Goal: Navigation & Orientation: Find specific page/section

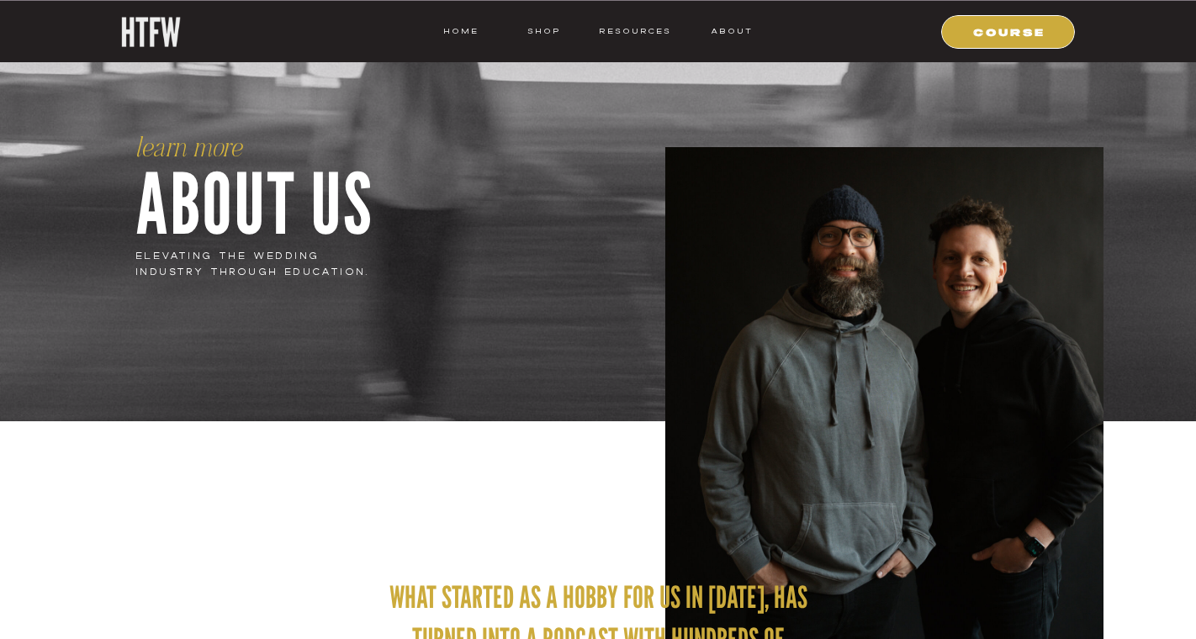
click at [465, 31] on nav "HOME" at bounding box center [460, 31] width 35 height 15
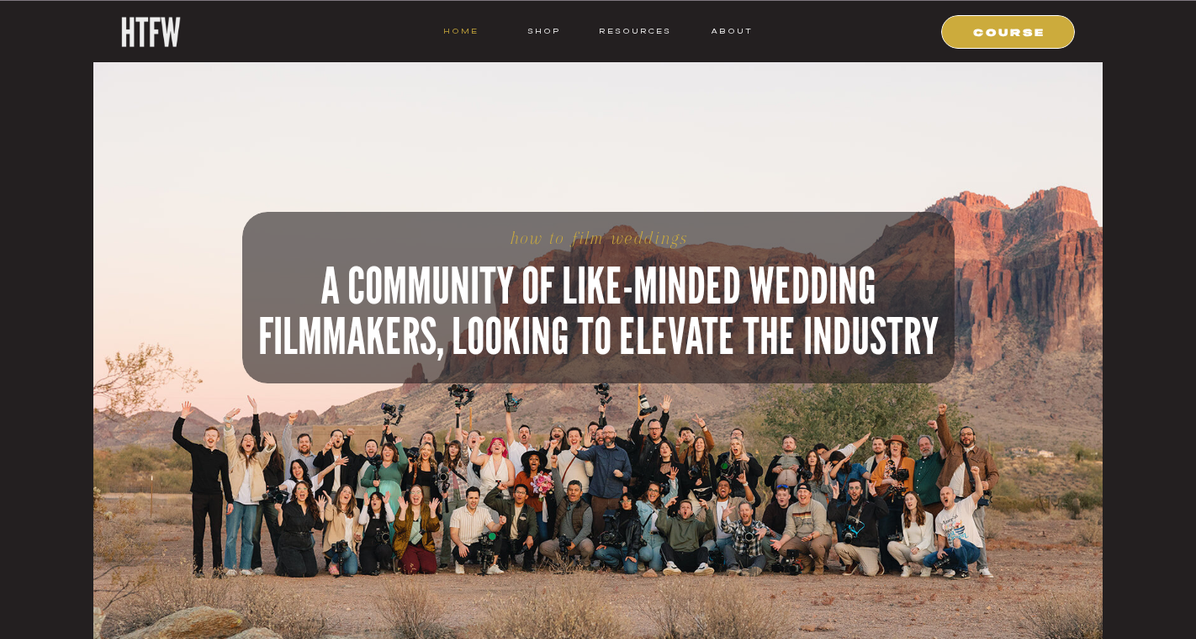
click at [467, 24] on nav "HOME" at bounding box center [460, 31] width 35 height 15
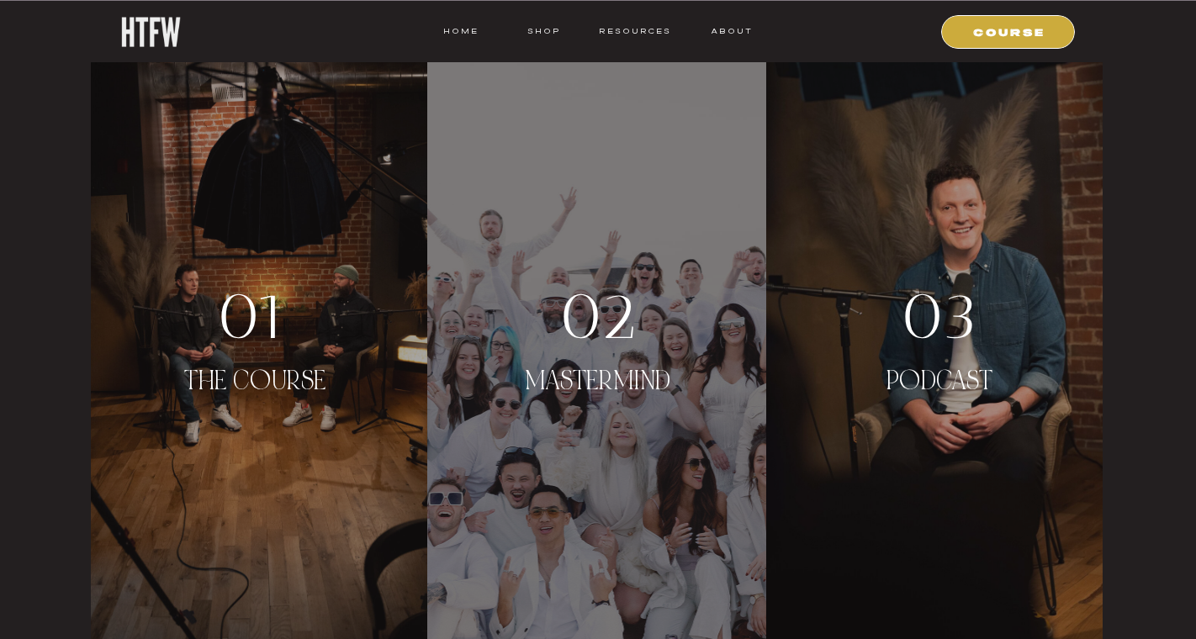
scroll to position [3021, 0]
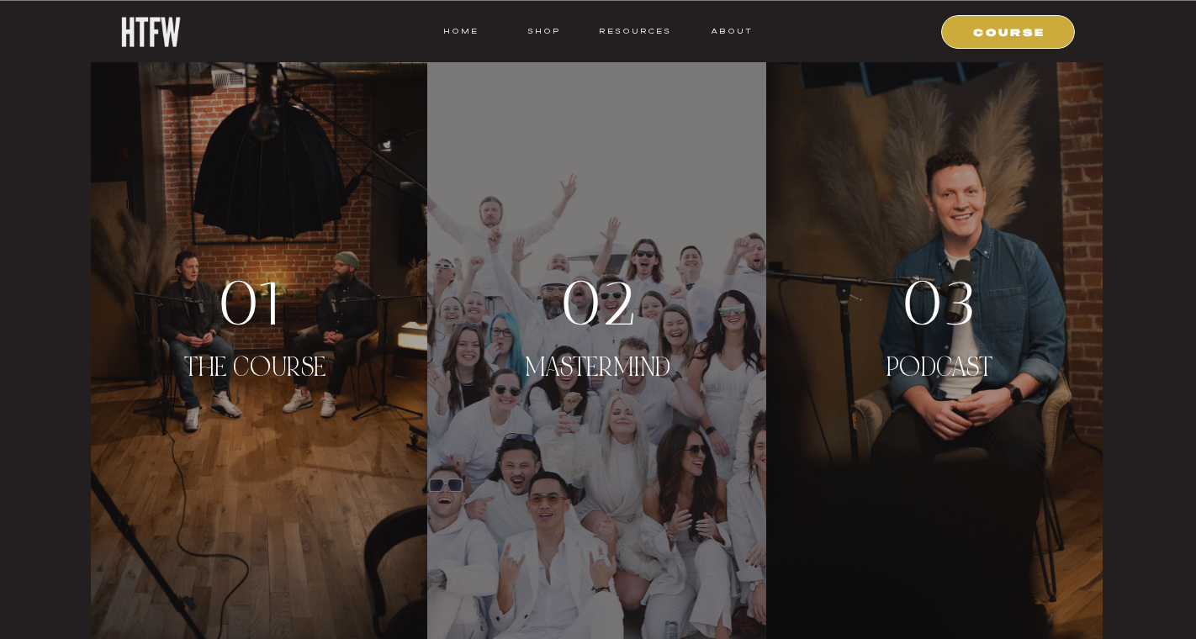
click at [597, 343] on div at bounding box center [596, 335] width 339 height 673
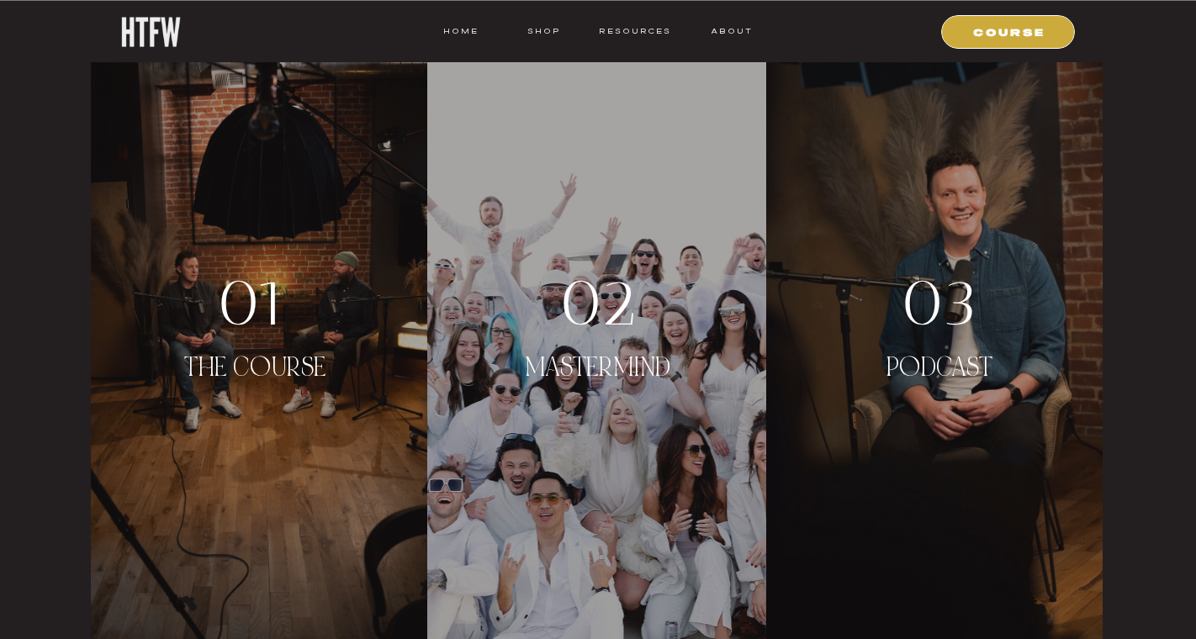
click at [205, 304] on div "01" at bounding box center [252, 303] width 143 height 64
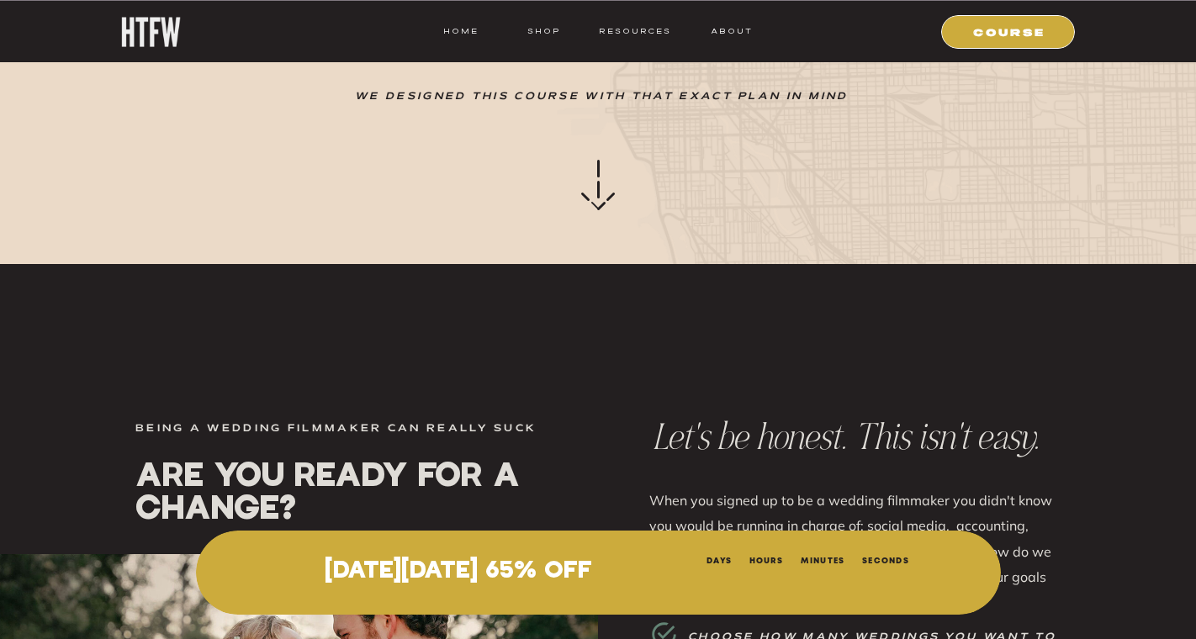
scroll to position [1032, 0]
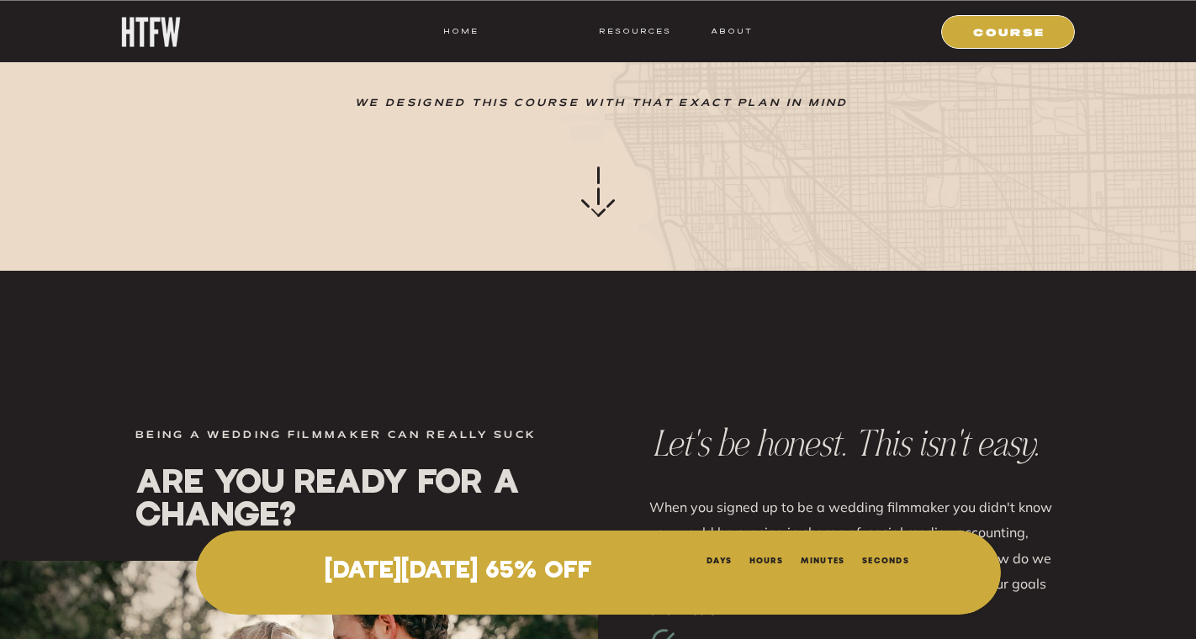
click at [531, 30] on nav "shop" at bounding box center [543, 31] width 66 height 15
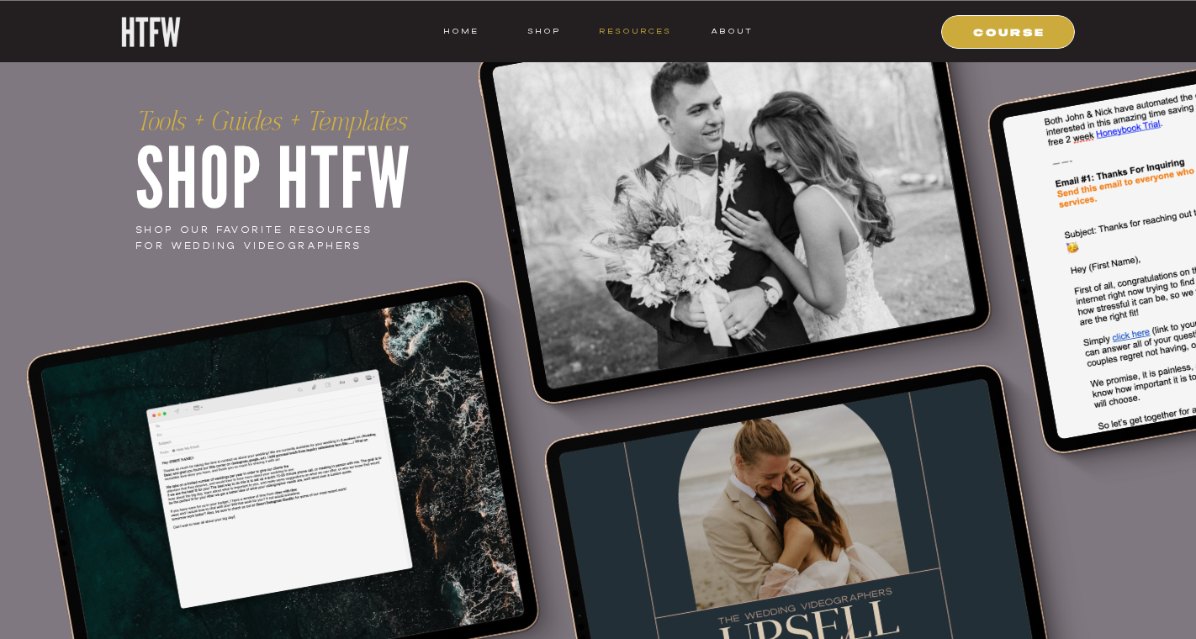
click at [642, 38] on nav "resources" at bounding box center [632, 31] width 78 height 15
